Goal: Information Seeking & Learning: Learn about a topic

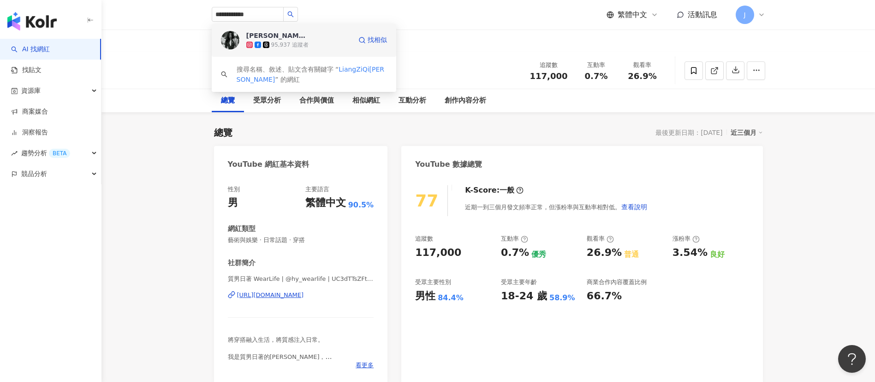
click at [308, 36] on div "梁惟 95,937 追蹤者" at bounding box center [298, 40] width 105 height 18
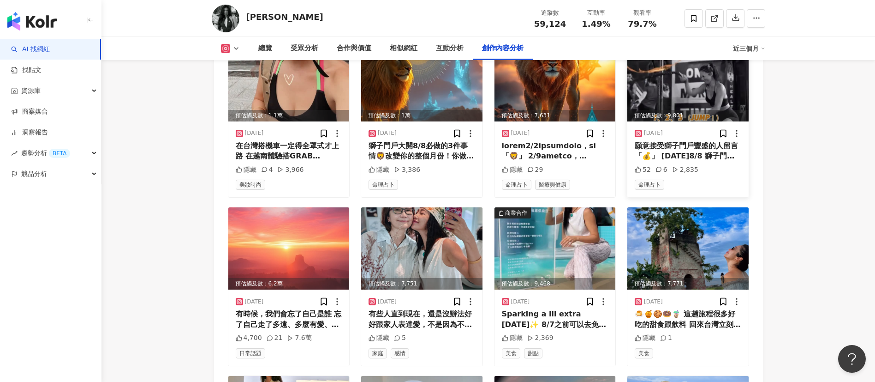
scroll to position [2986, 0]
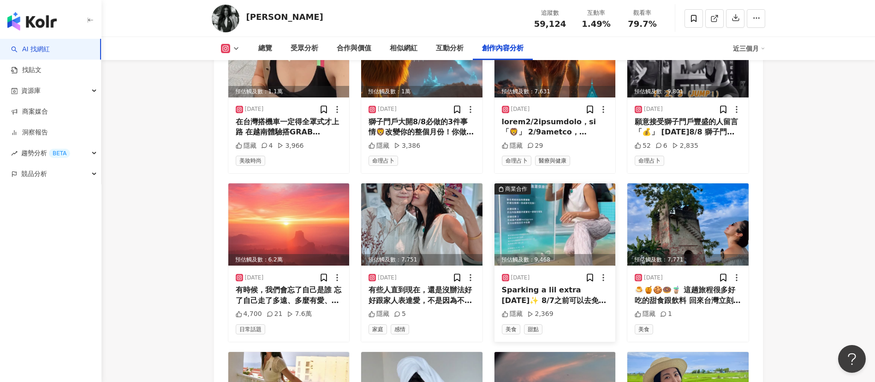
click at [570, 233] on img at bounding box center [555, 224] width 121 height 82
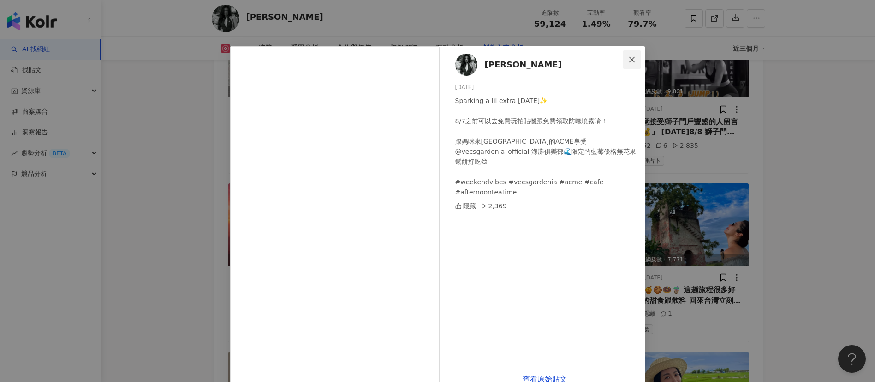
click at [628, 59] on icon "close" at bounding box center [631, 59] width 7 height 7
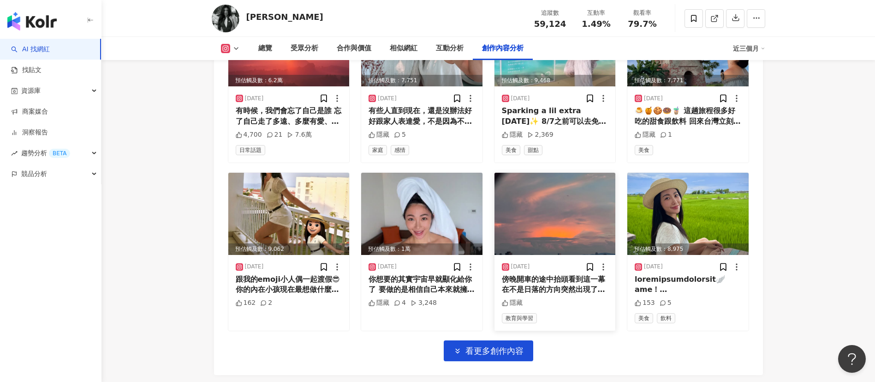
scroll to position [3250, 0]
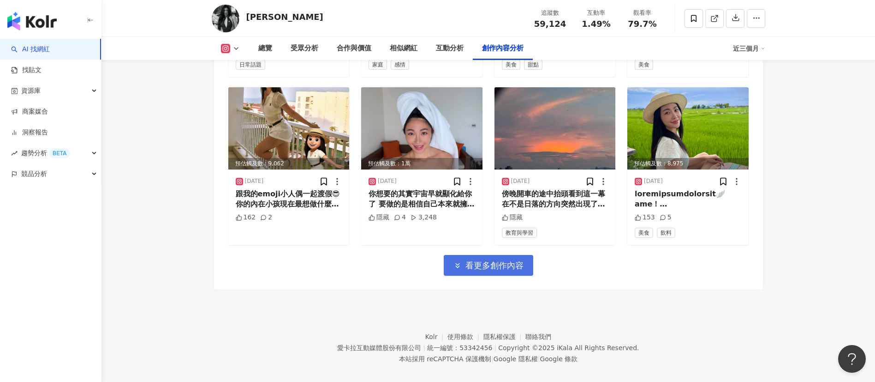
click at [519, 260] on span "看更多創作內容" at bounding box center [495, 265] width 58 height 10
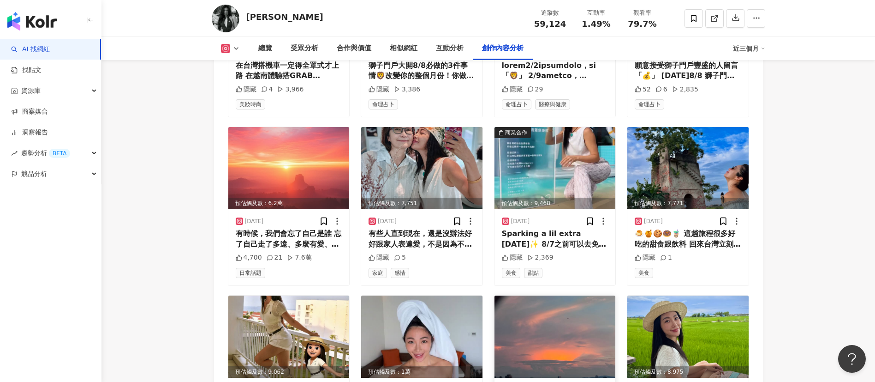
scroll to position [3319, 0]
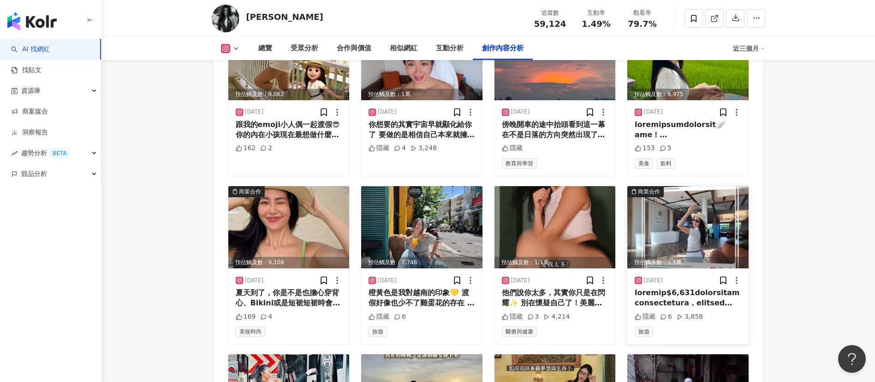
click at [676, 217] on img at bounding box center [688, 227] width 121 height 82
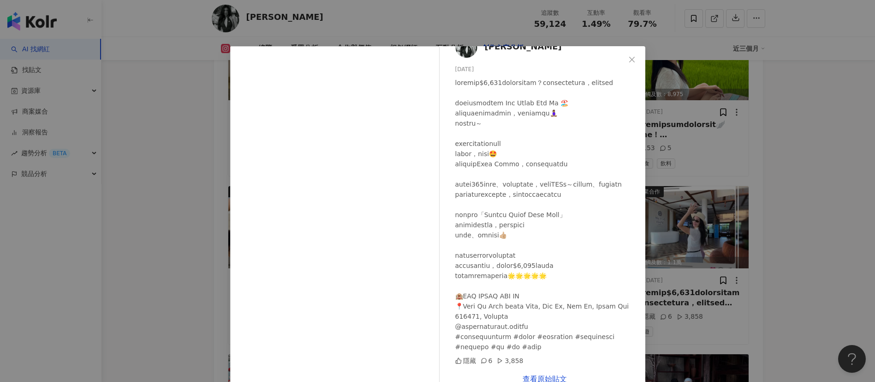
scroll to position [48, 0]
click at [628, 56] on icon "close" at bounding box center [631, 59] width 7 height 7
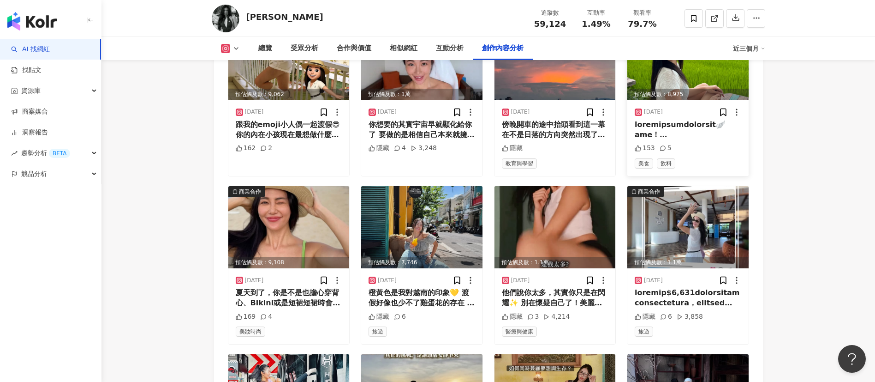
scroll to position [3458, 0]
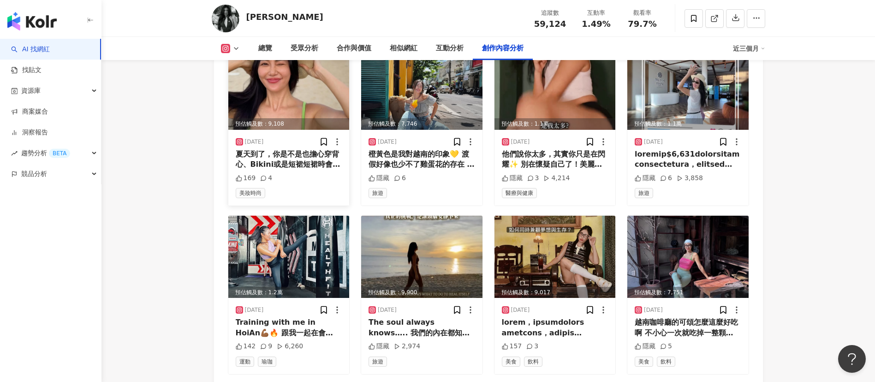
click at [256, 88] on img at bounding box center [288, 89] width 121 height 82
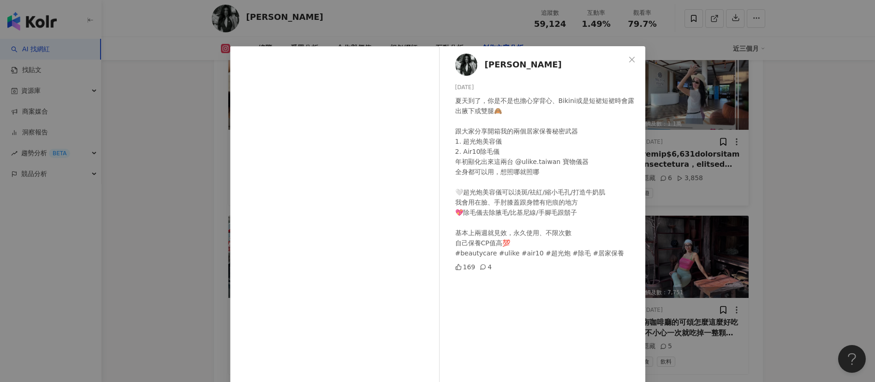
click at [628, 59] on icon "close" at bounding box center [631, 59] width 7 height 7
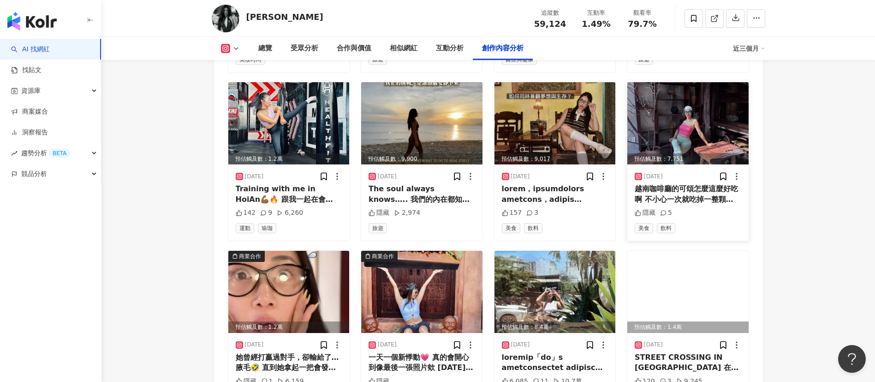
scroll to position [3596, 0]
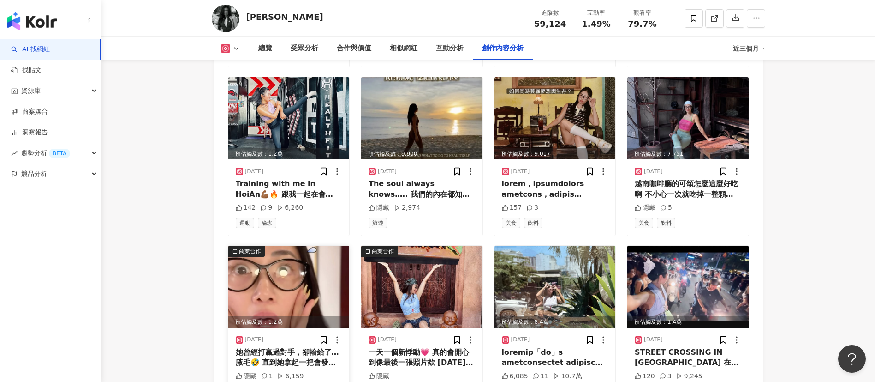
click at [305, 287] on img at bounding box center [288, 286] width 121 height 82
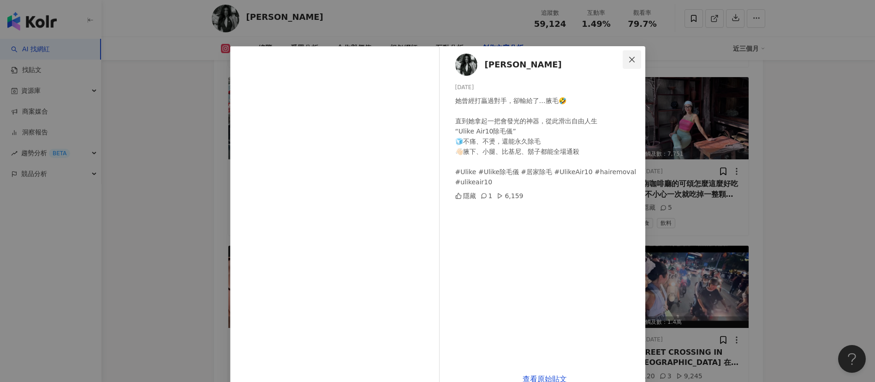
click at [628, 56] on icon "close" at bounding box center [631, 59] width 7 height 7
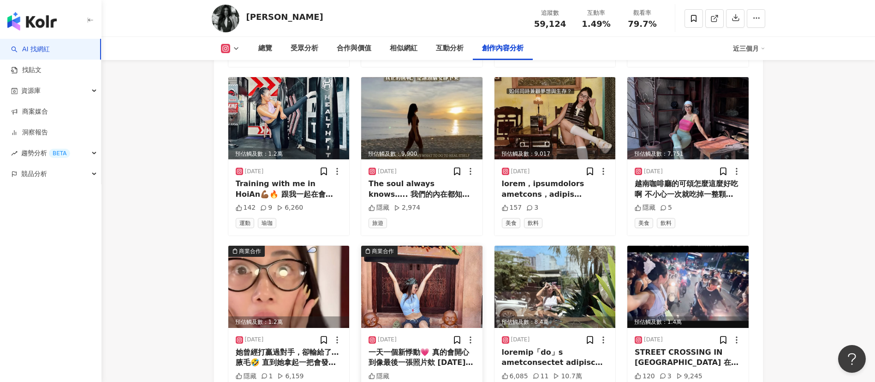
click at [415, 282] on img at bounding box center [421, 286] width 121 height 82
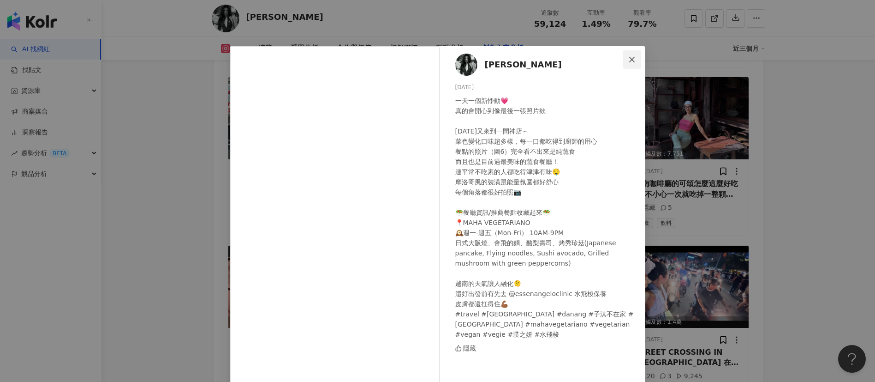
click at [628, 61] on icon "close" at bounding box center [631, 59] width 7 height 7
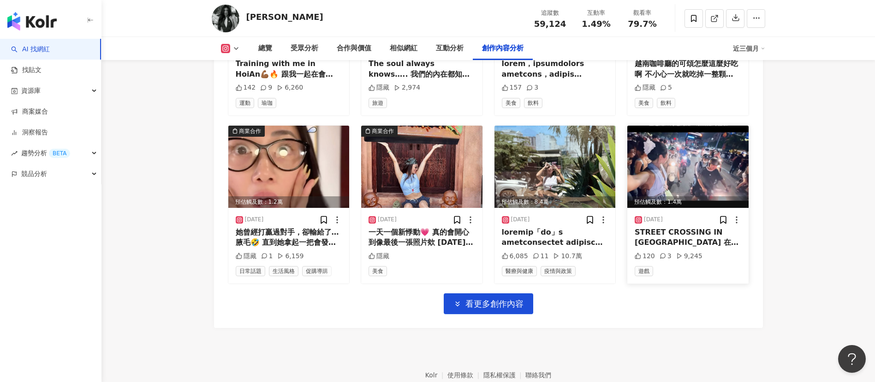
scroll to position [3755, 0]
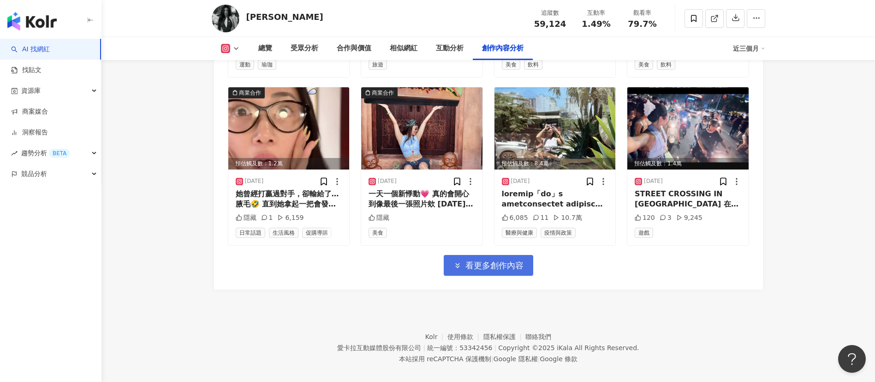
click at [512, 255] on button "看更多創作內容" at bounding box center [489, 265] width 90 height 21
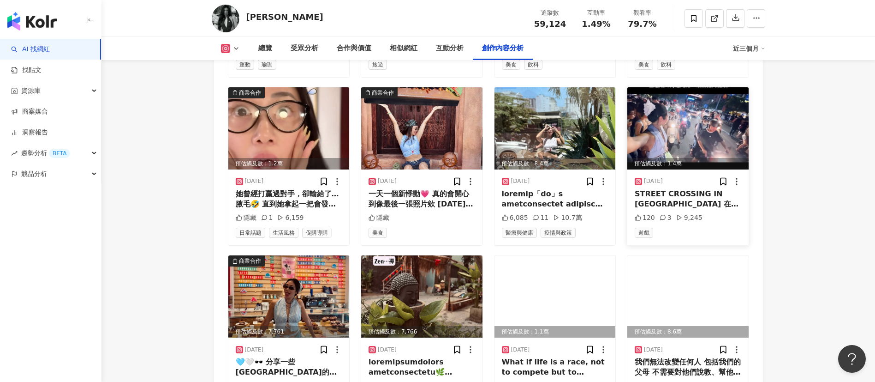
scroll to position [3893, 0]
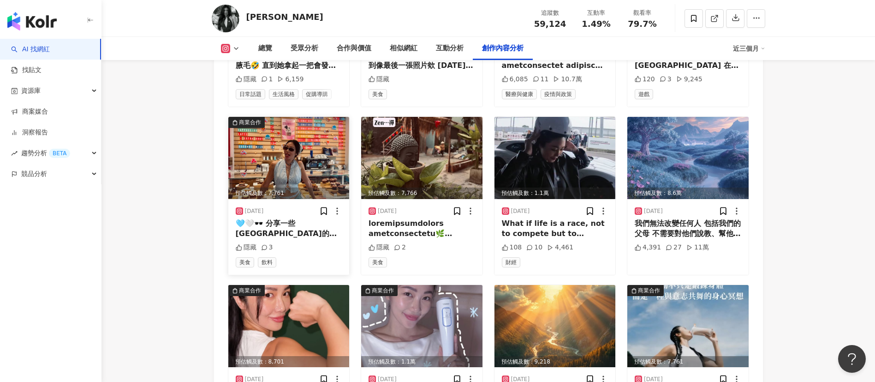
click at [303, 161] on img at bounding box center [288, 158] width 121 height 82
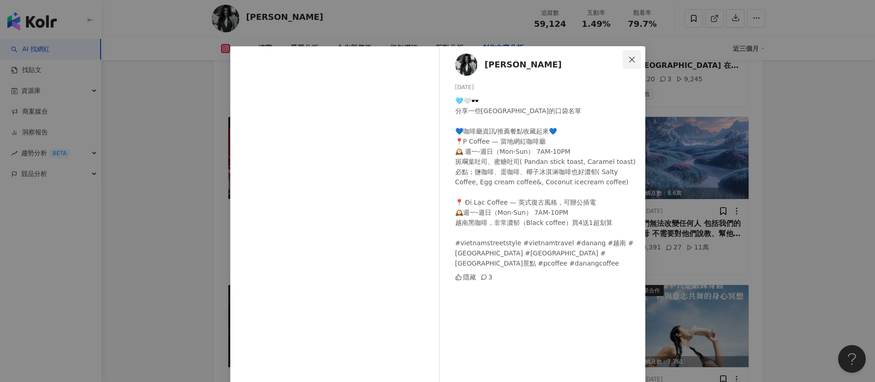
click at [628, 61] on icon "close" at bounding box center [631, 59] width 7 height 7
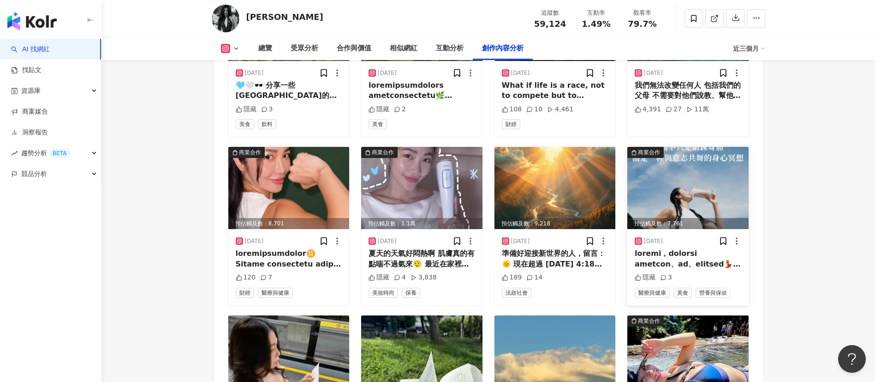
scroll to position [4031, 0]
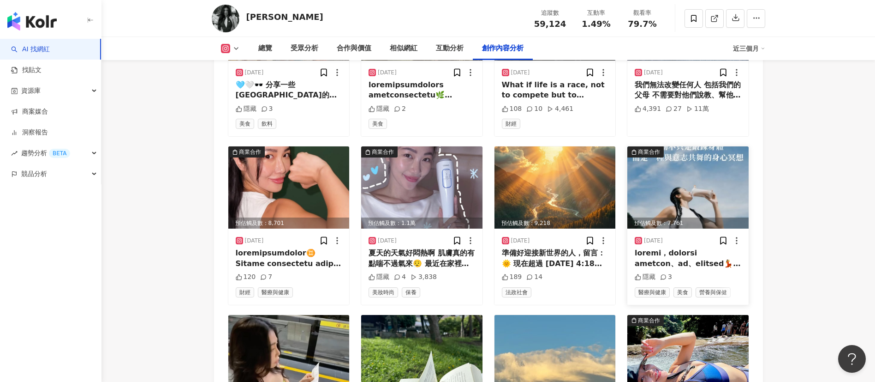
click at [717, 182] on img at bounding box center [688, 187] width 121 height 82
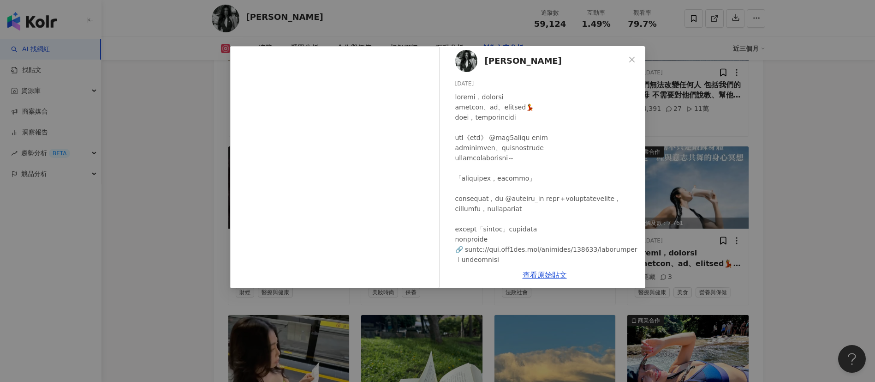
scroll to position [0, 0]
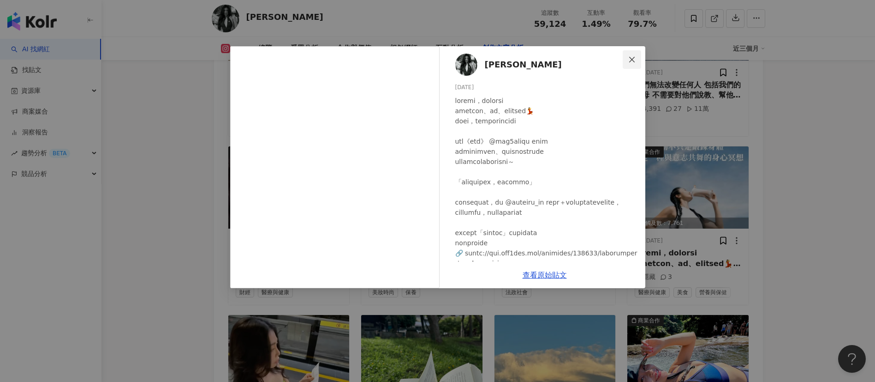
click at [628, 57] on icon "close" at bounding box center [631, 59] width 7 height 7
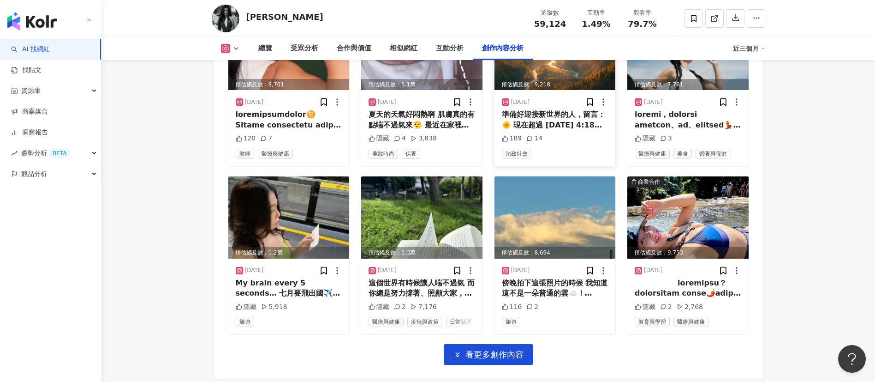
scroll to position [4031, 0]
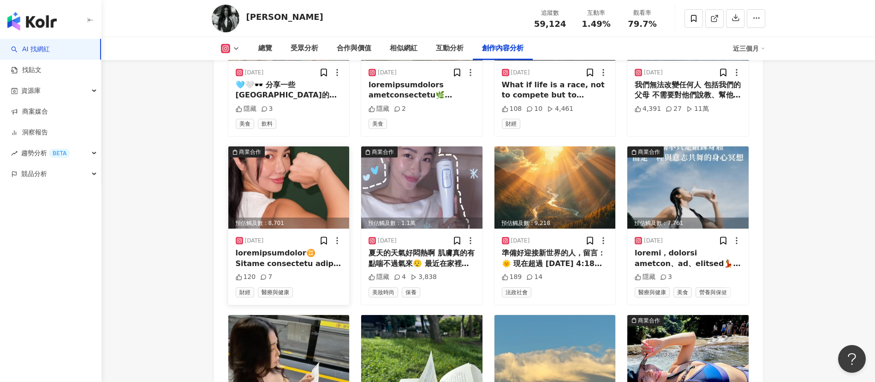
click at [297, 182] on img at bounding box center [288, 187] width 121 height 82
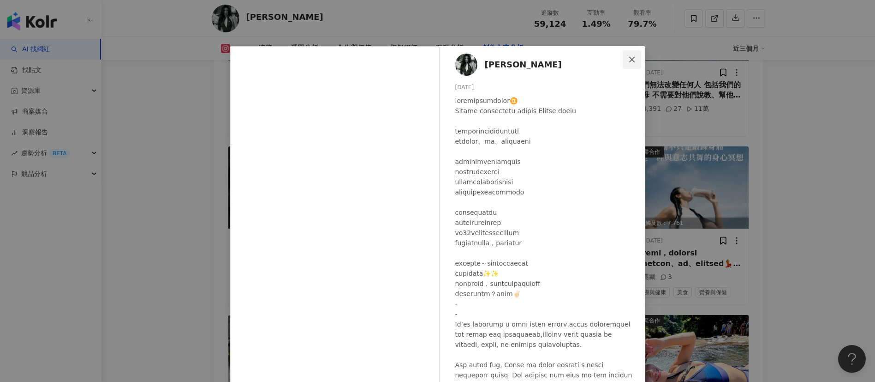
click at [628, 60] on icon "close" at bounding box center [631, 59] width 7 height 7
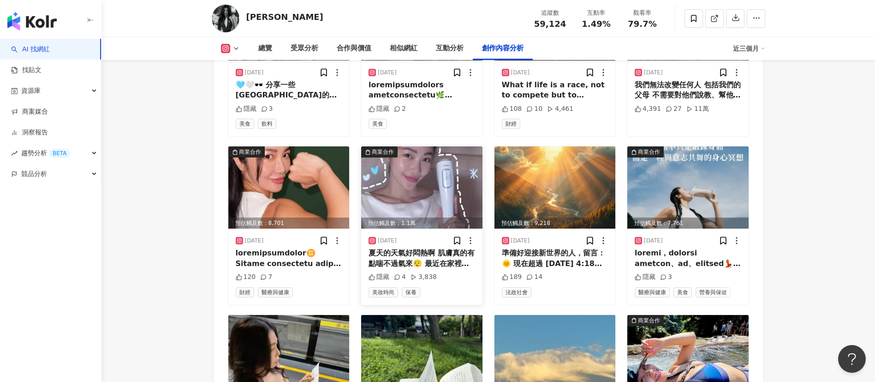
click at [425, 187] on img at bounding box center [421, 187] width 121 height 82
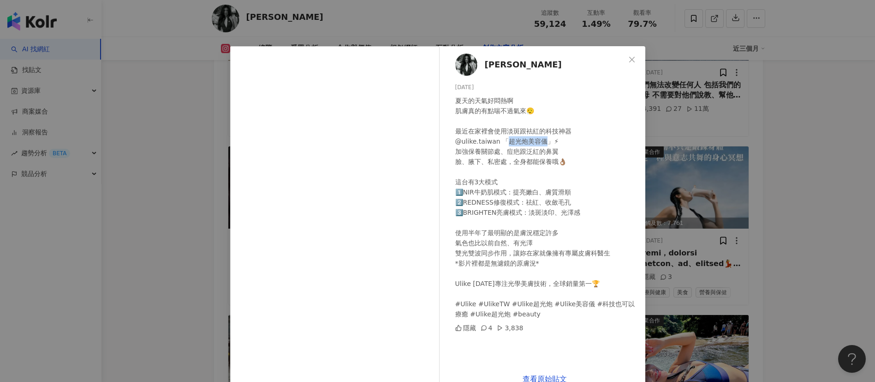
drag, startPoint x: 500, startPoint y: 140, endPoint x: 541, endPoint y: 140, distance: 40.6
click at [541, 140] on div "夏天的天氣好悶熱啊 肌膚真的有點喘不過氣來😮‍💨 最近在家裡會使用淡斑跟袪紅的科技神器 @ulike.taiwan 「超光炮美容儀」⚡ 加強保養關節處、痘疤跟…" at bounding box center [546, 207] width 183 height 223
copy div "炮美容儀」⚡"
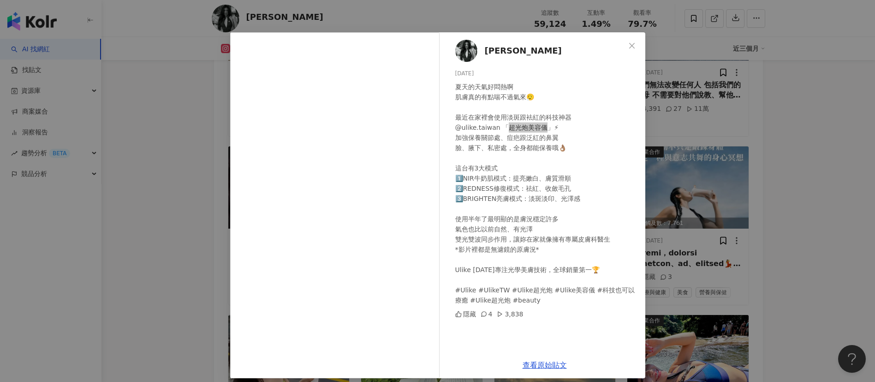
scroll to position [21, 0]
